Goal: Transaction & Acquisition: Purchase product/service

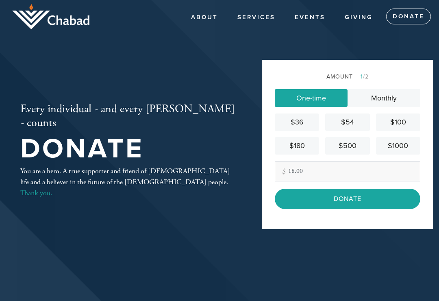
type input "18.00"
click at [356, 208] on input "Donate" at bounding box center [347, 199] width 145 height 20
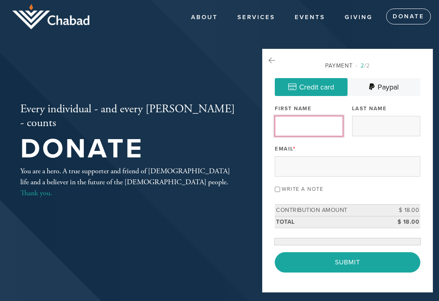
click at [309, 127] on input "First Name" at bounding box center [309, 126] width 68 height 20
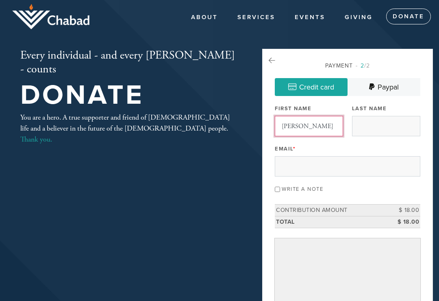
type input "[PERSON_NAME]"
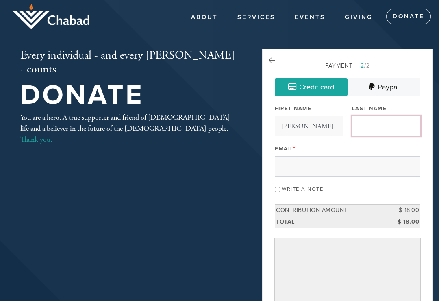
click at [385, 132] on input "Last Name" at bounding box center [386, 126] width 68 height 20
type input "[PERSON_NAME]"
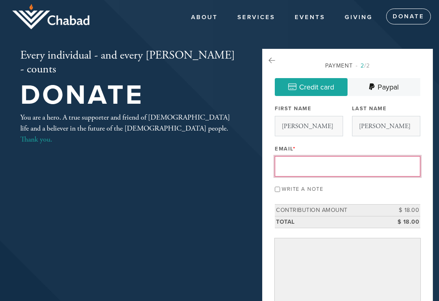
click at [297, 167] on input "Email *" at bounding box center [347, 166] width 145 height 20
type input "[EMAIL_ADDRESS][DOMAIN_NAME]"
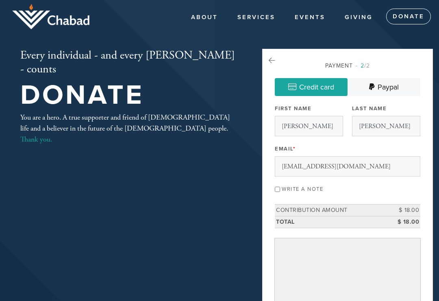
click at [280, 188] on input "Write a note" at bounding box center [277, 189] width 5 height 5
checkbox input "true"
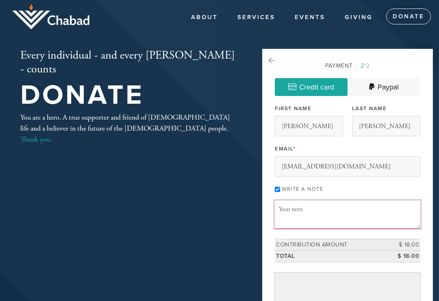
click at [288, 207] on textarea "Message or dedication" at bounding box center [347, 214] width 145 height 28
type textarea "I"
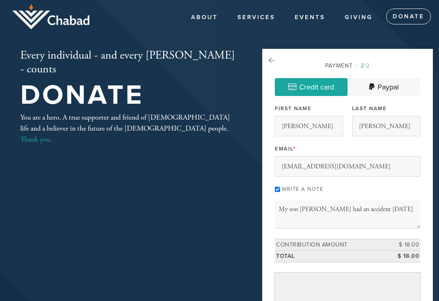
click at [221, 57] on div "Every individual - and every [PERSON_NAME] - counts Donate You are a hero. A tr…" at bounding box center [128, 97] width 256 height 96
click at [391, 208] on textarea "My son [PERSON_NAME] had an accident [DATE]" at bounding box center [347, 214] width 145 height 28
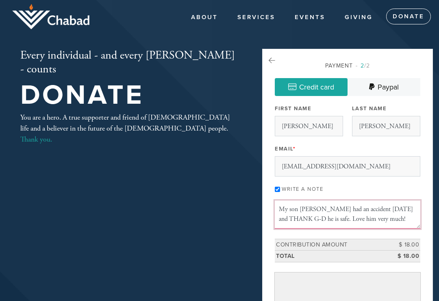
click at [316, 215] on textarea "My son [PERSON_NAME] had an accident [DATE] and THANK G-D he is safe. Love him …" at bounding box center [347, 214] width 145 height 28
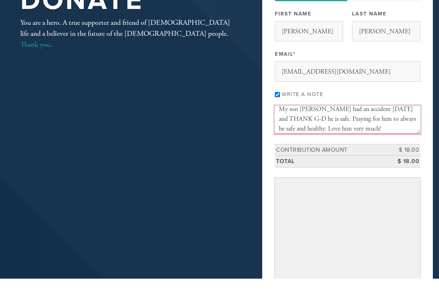
type textarea "My son [PERSON_NAME] had an accident [DATE] and THANK G-D he is safe. Praying f…"
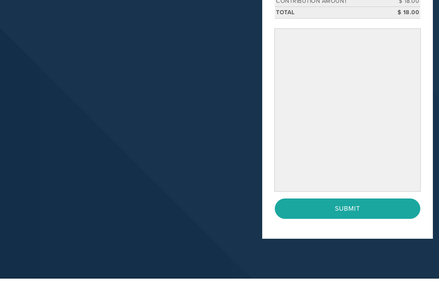
scroll to position [228, 0]
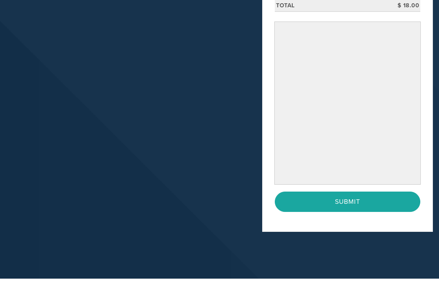
click at [372, 214] on input "Submit" at bounding box center [347, 224] width 145 height 20
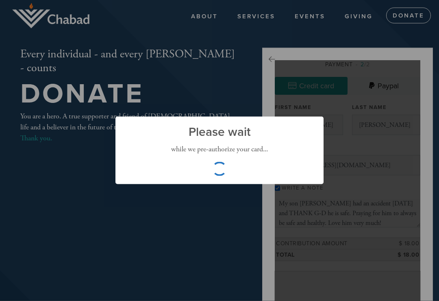
scroll to position [0, 0]
